Goal: Use online tool/utility

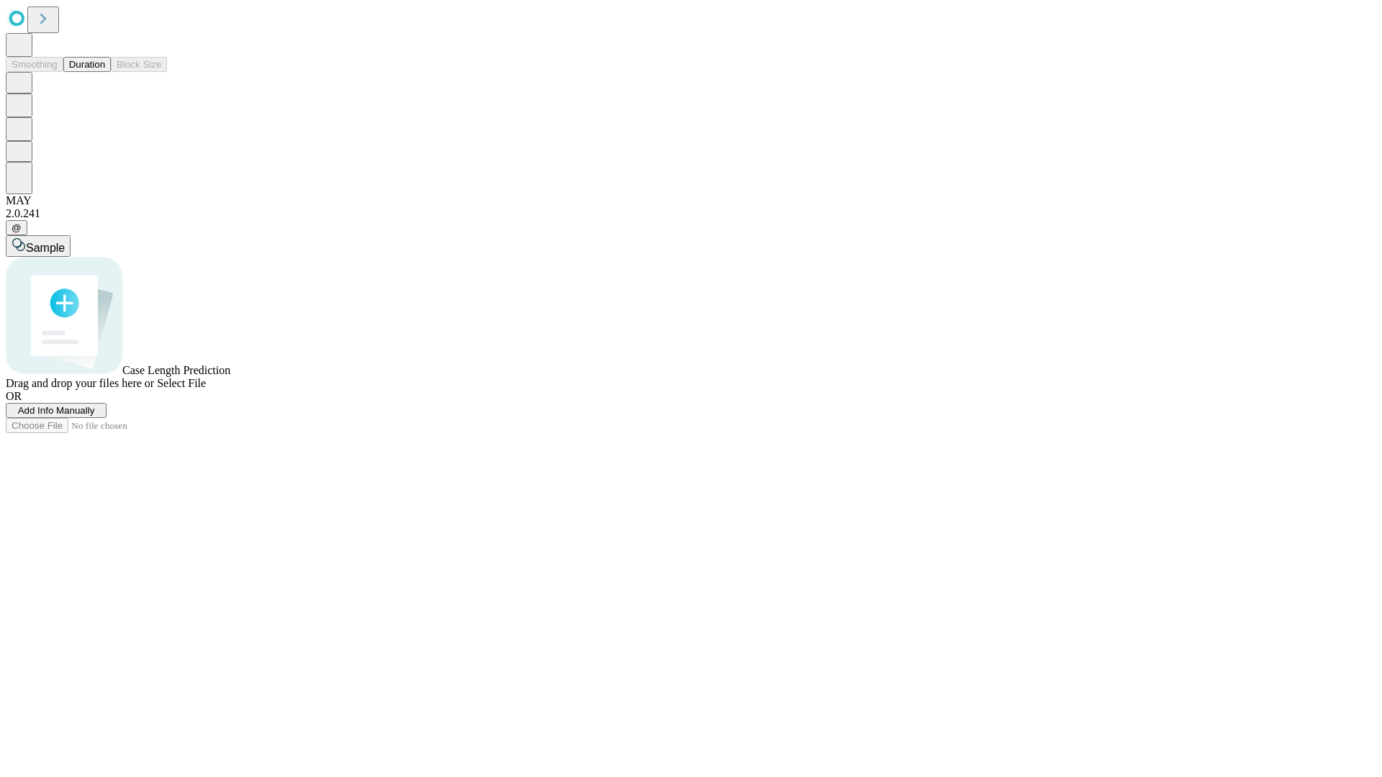
click at [105, 72] on button "Duration" at bounding box center [87, 64] width 48 height 15
click at [65, 242] on span "Sample" at bounding box center [45, 248] width 39 height 12
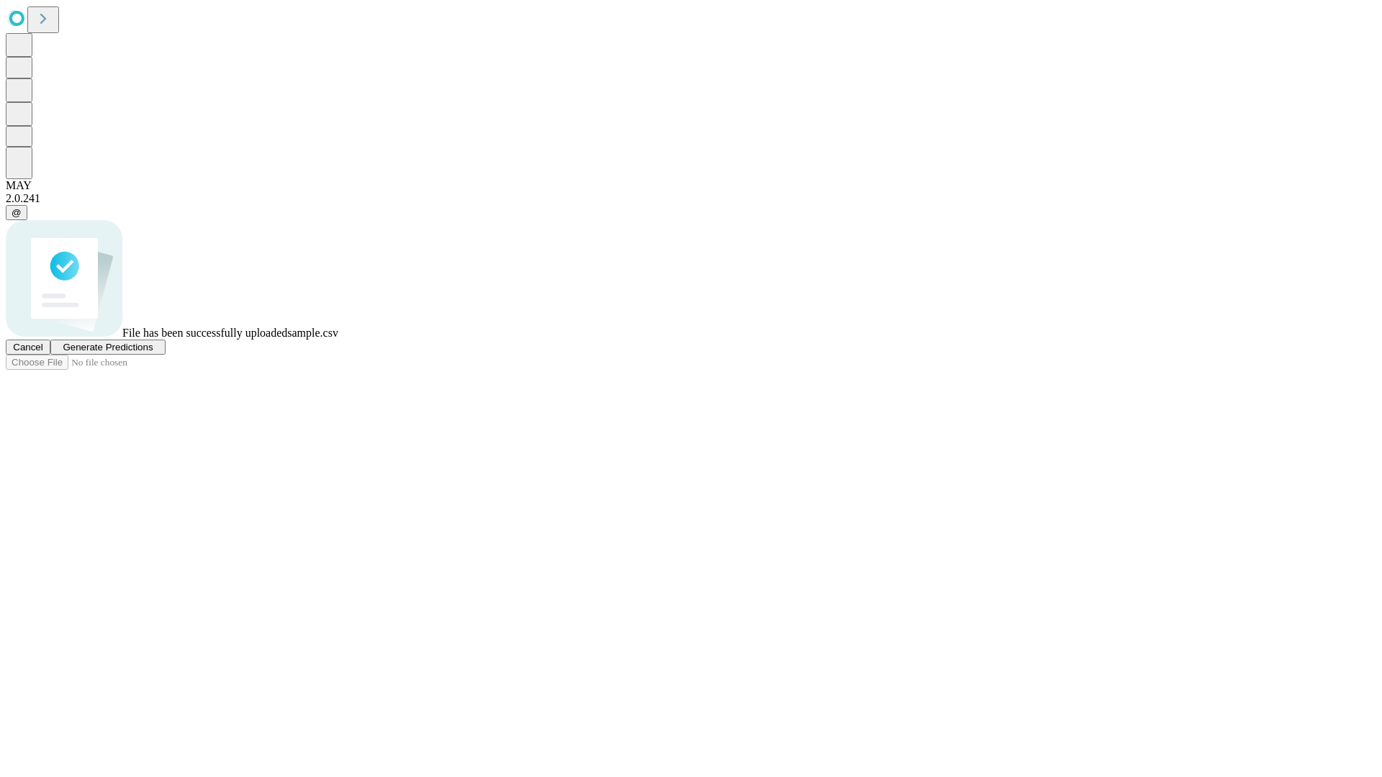
click at [153, 353] on span "Generate Predictions" at bounding box center [108, 347] width 90 height 11
